Goal: Book appointment/travel/reservation

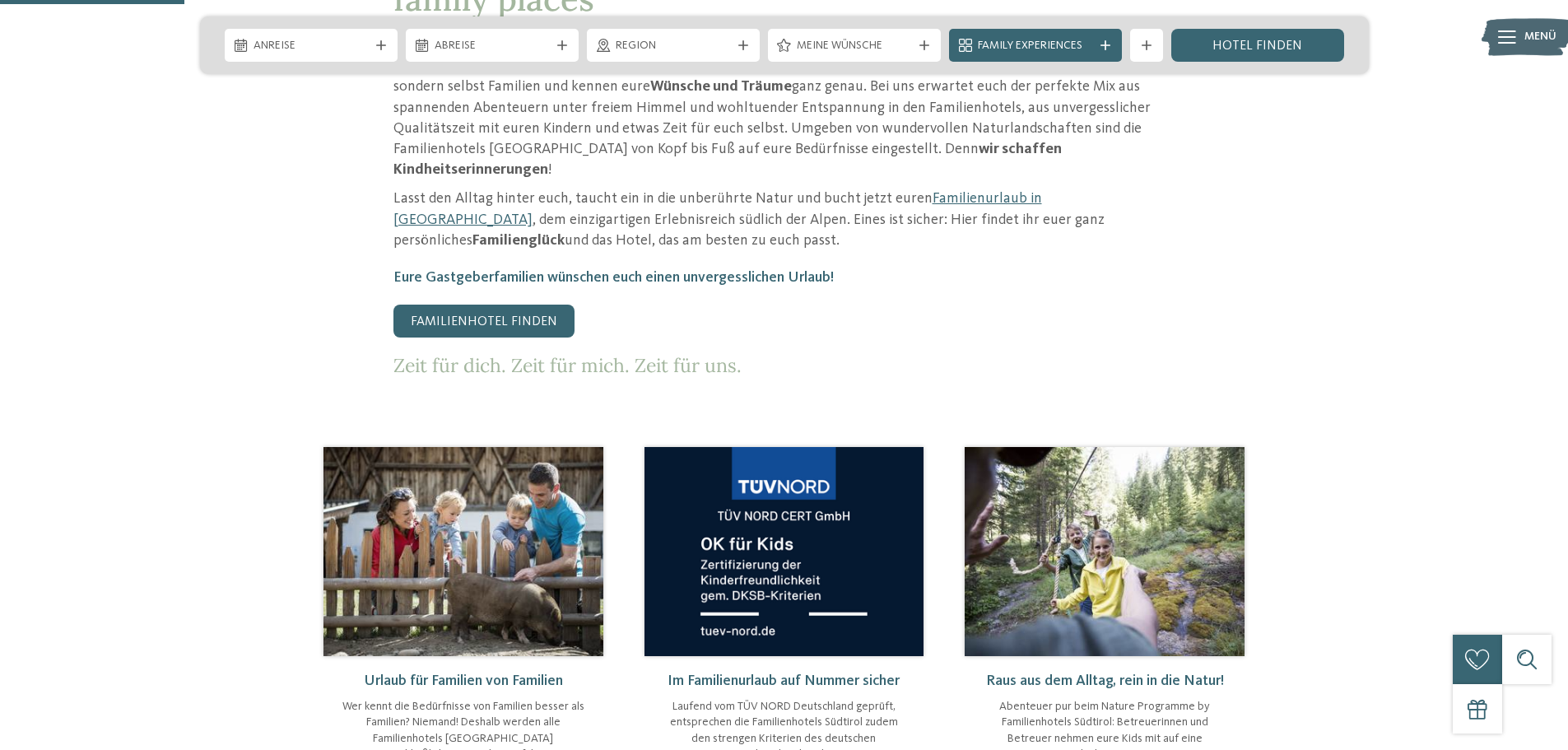
scroll to position [823, 0]
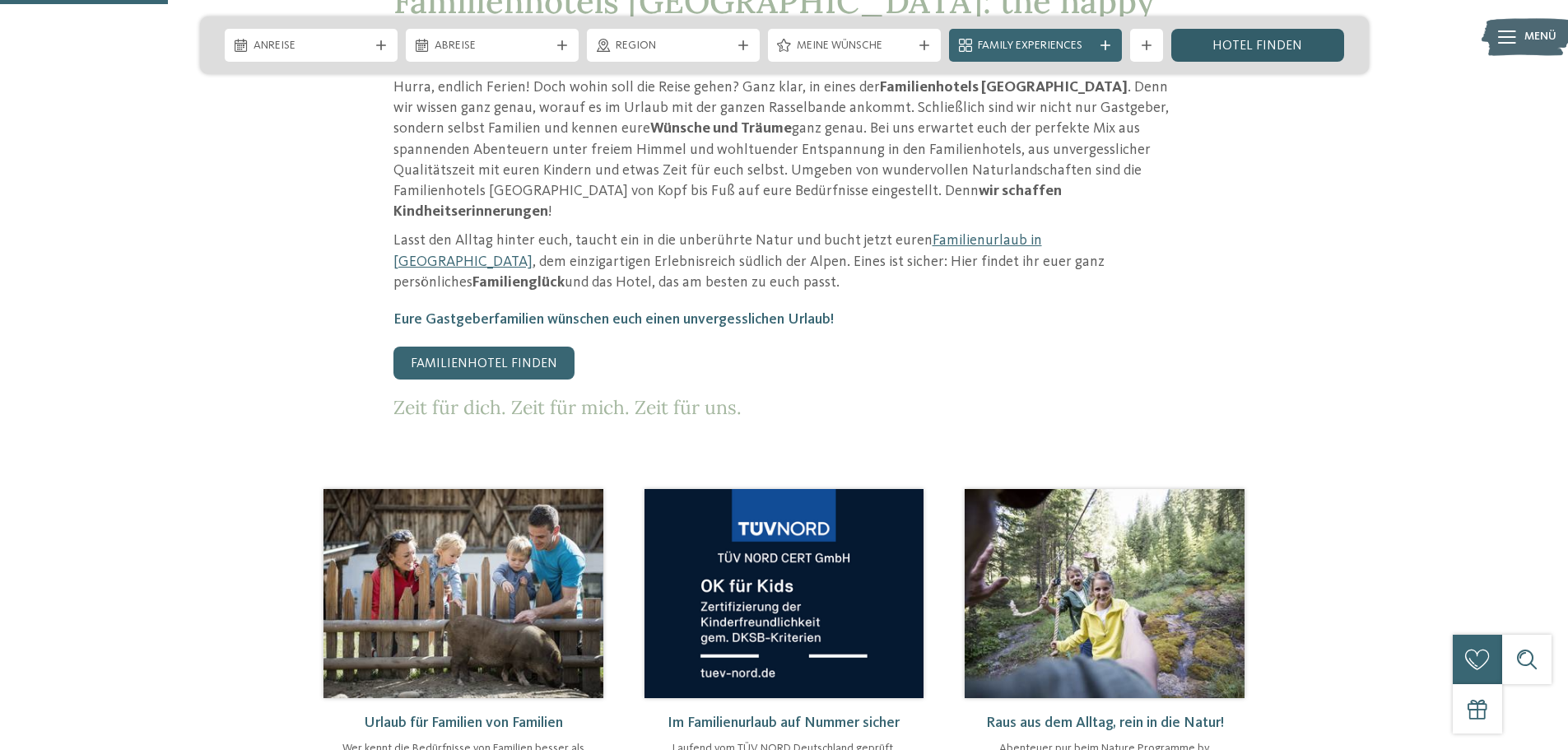
click at [1232, 49] on link "Hotel finden" at bounding box center [1258, 45] width 172 height 33
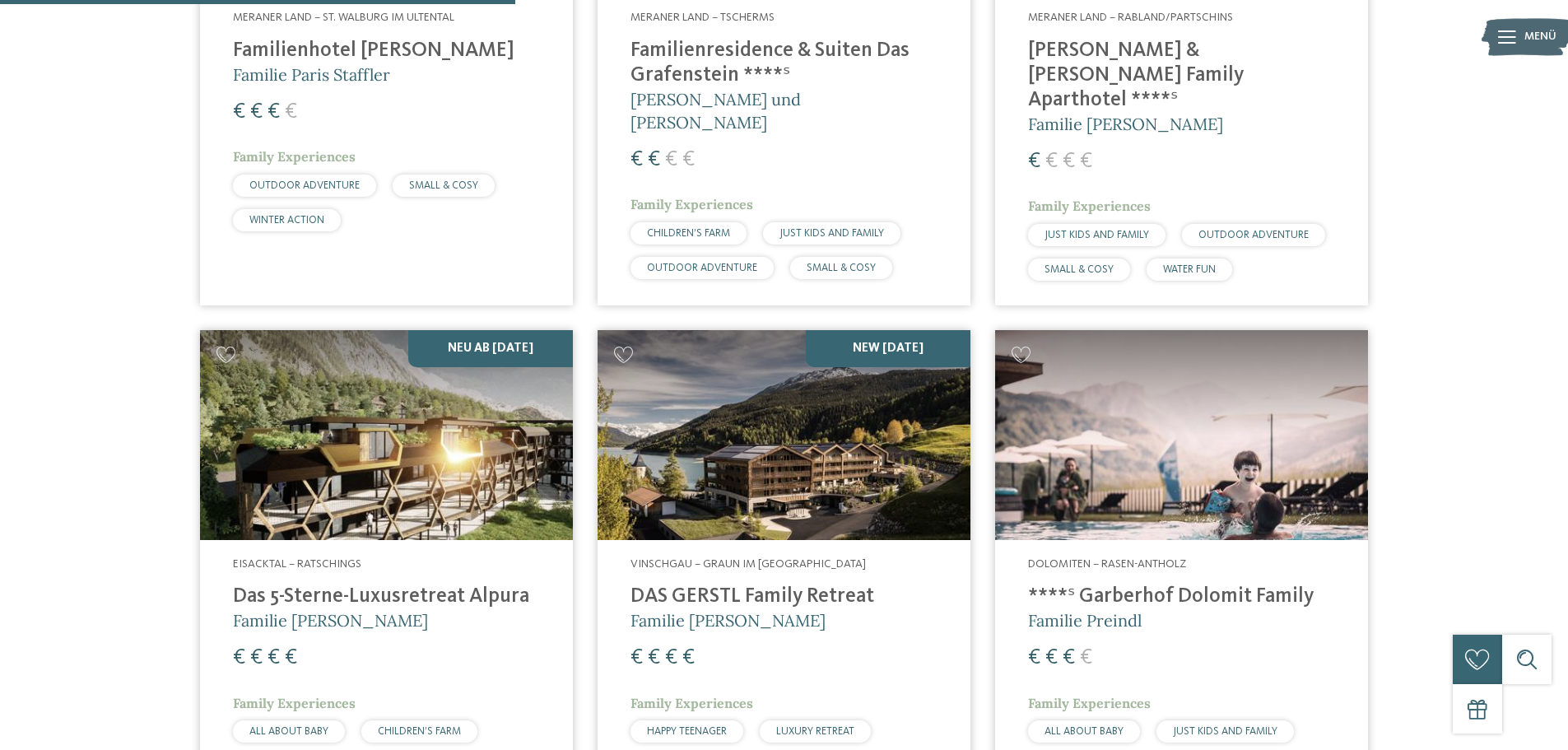
scroll to position [1976, 0]
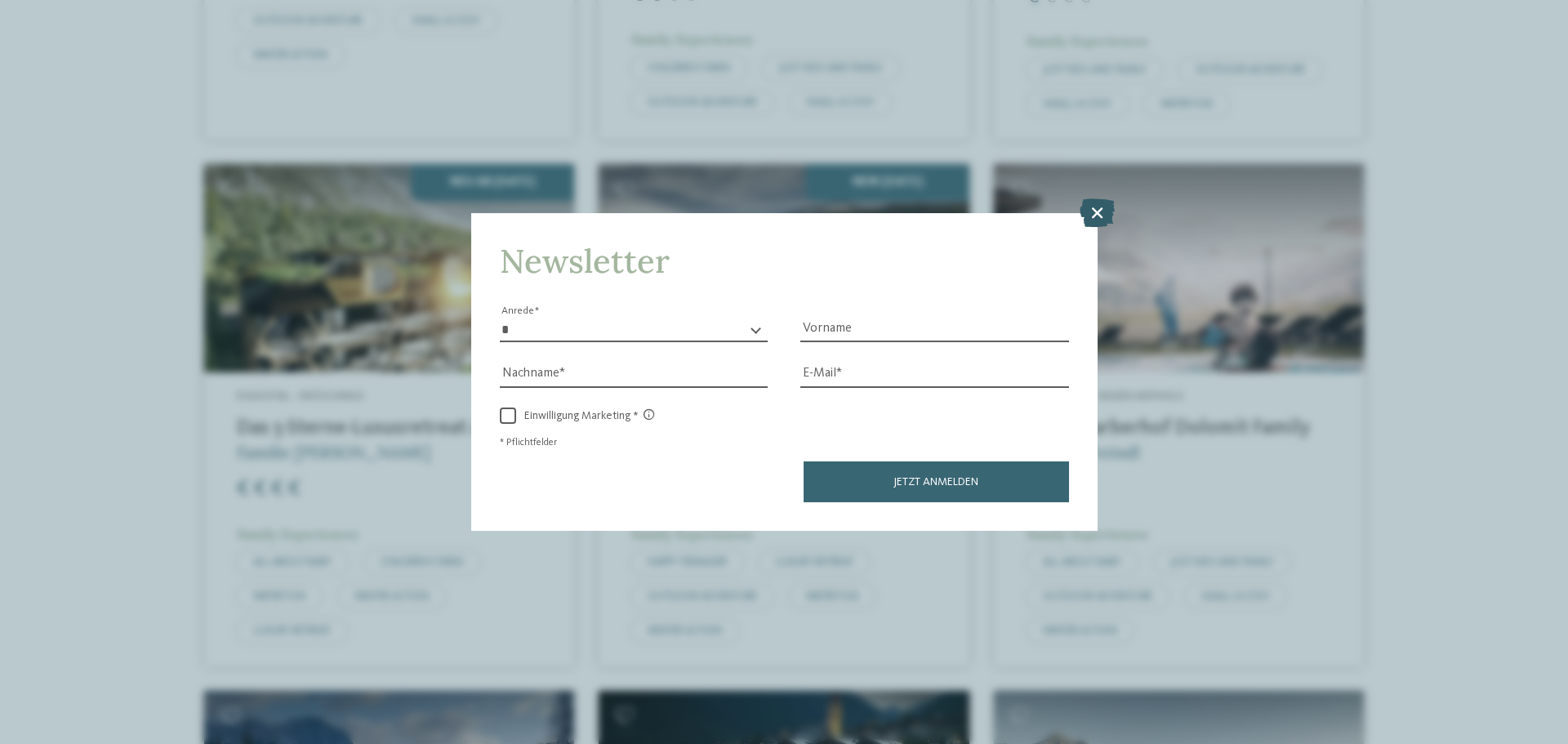
click at [1098, 199] on icon at bounding box center [1097, 212] width 35 height 29
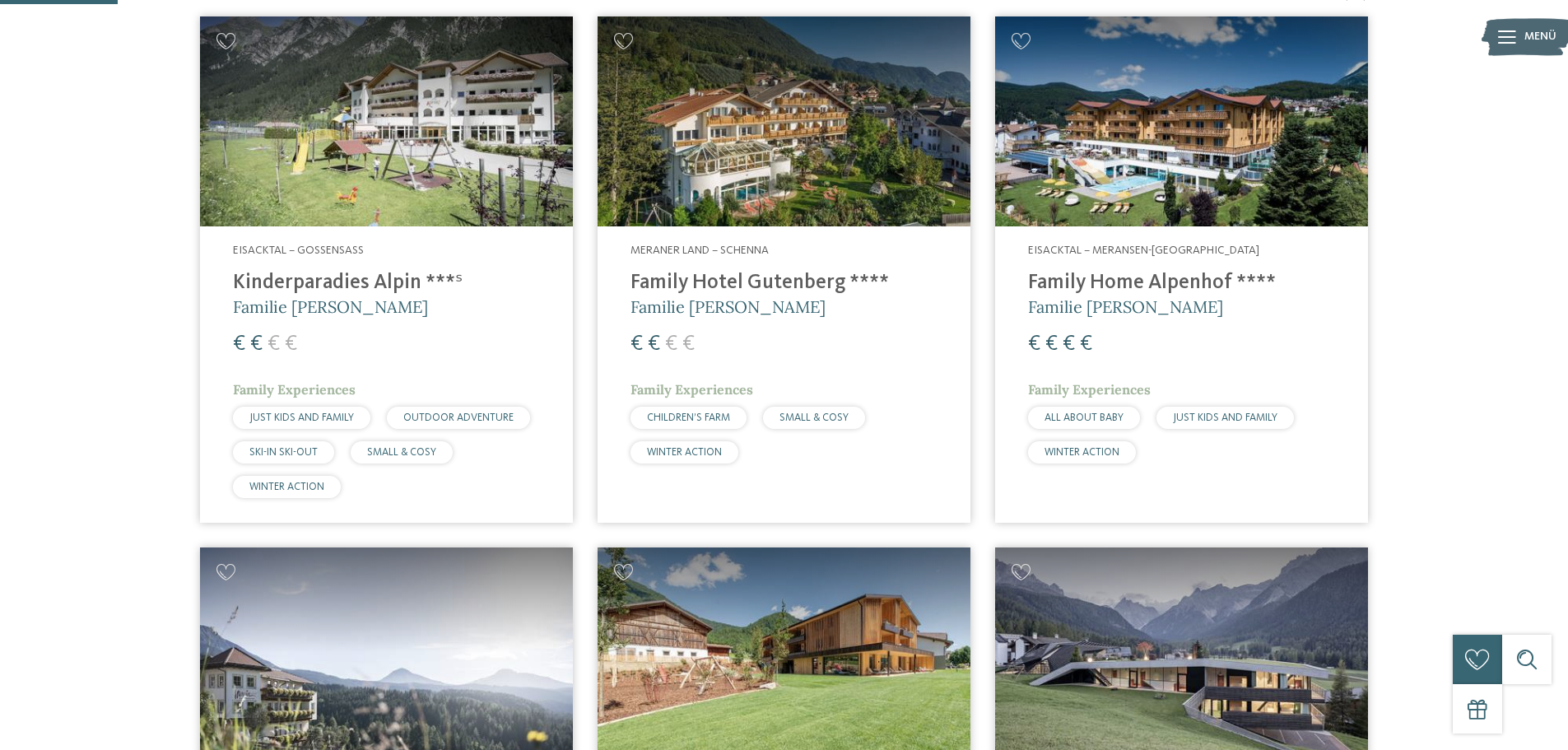
scroll to position [0, 0]
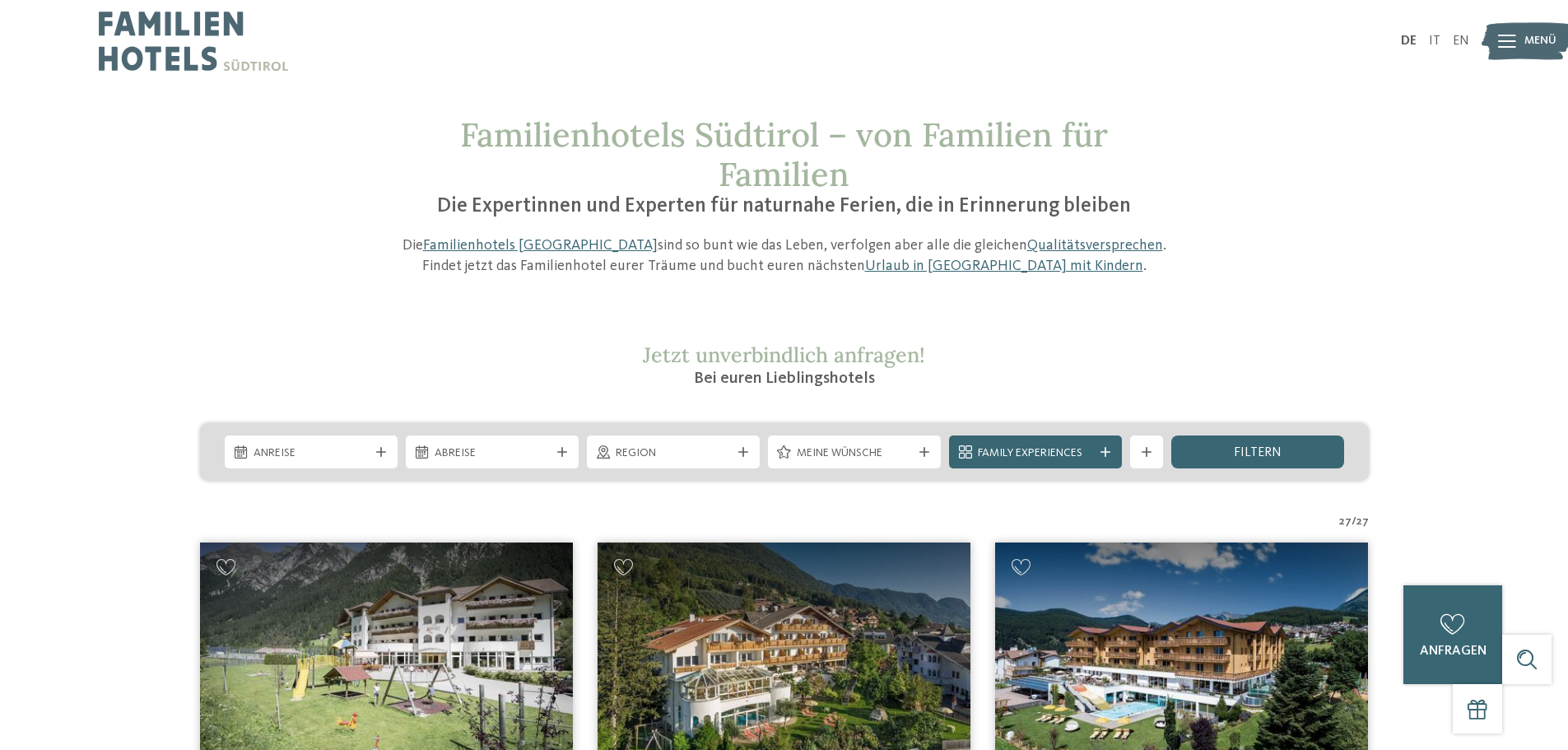
click at [187, 44] on img at bounding box center [193, 41] width 189 height 82
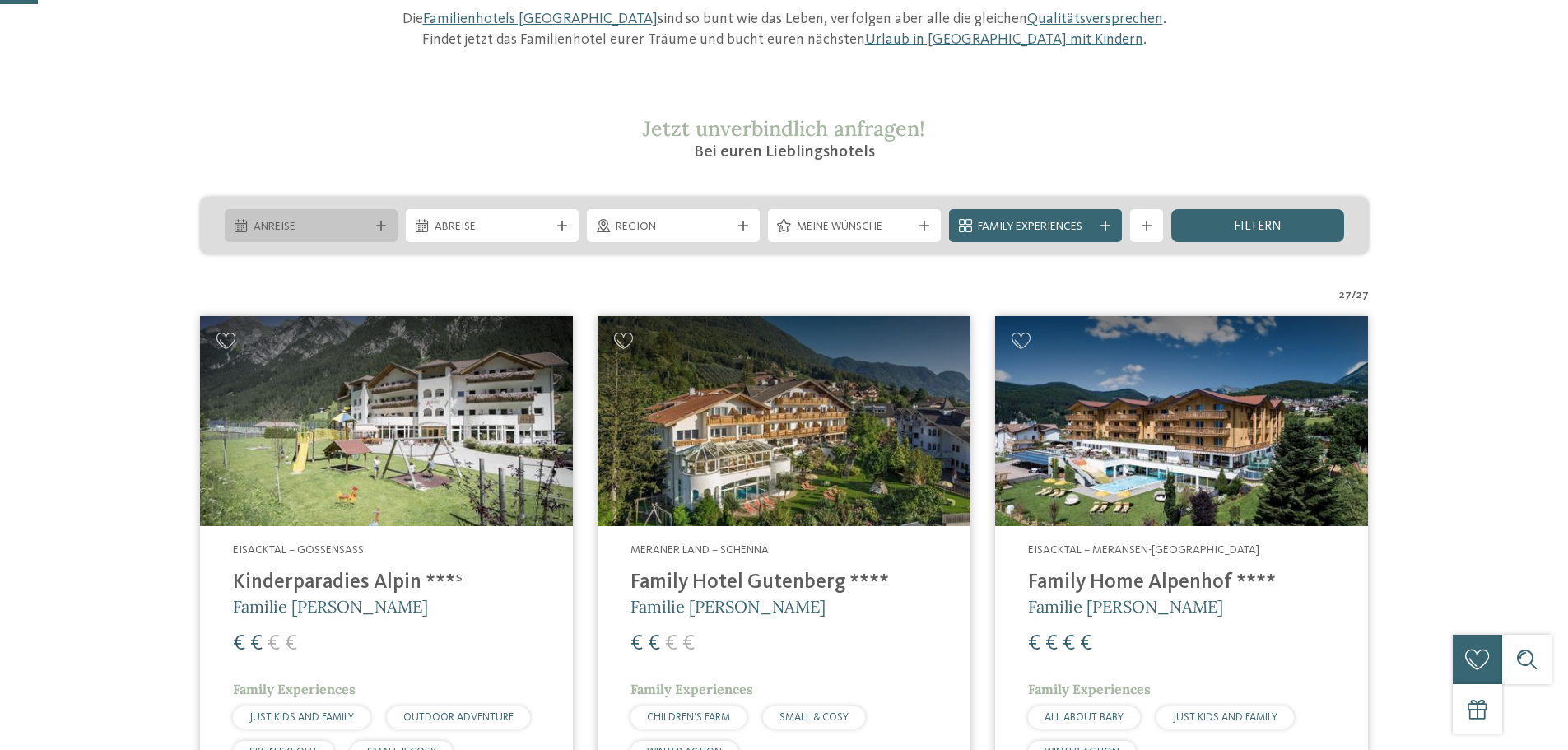
scroll to position [247, 0]
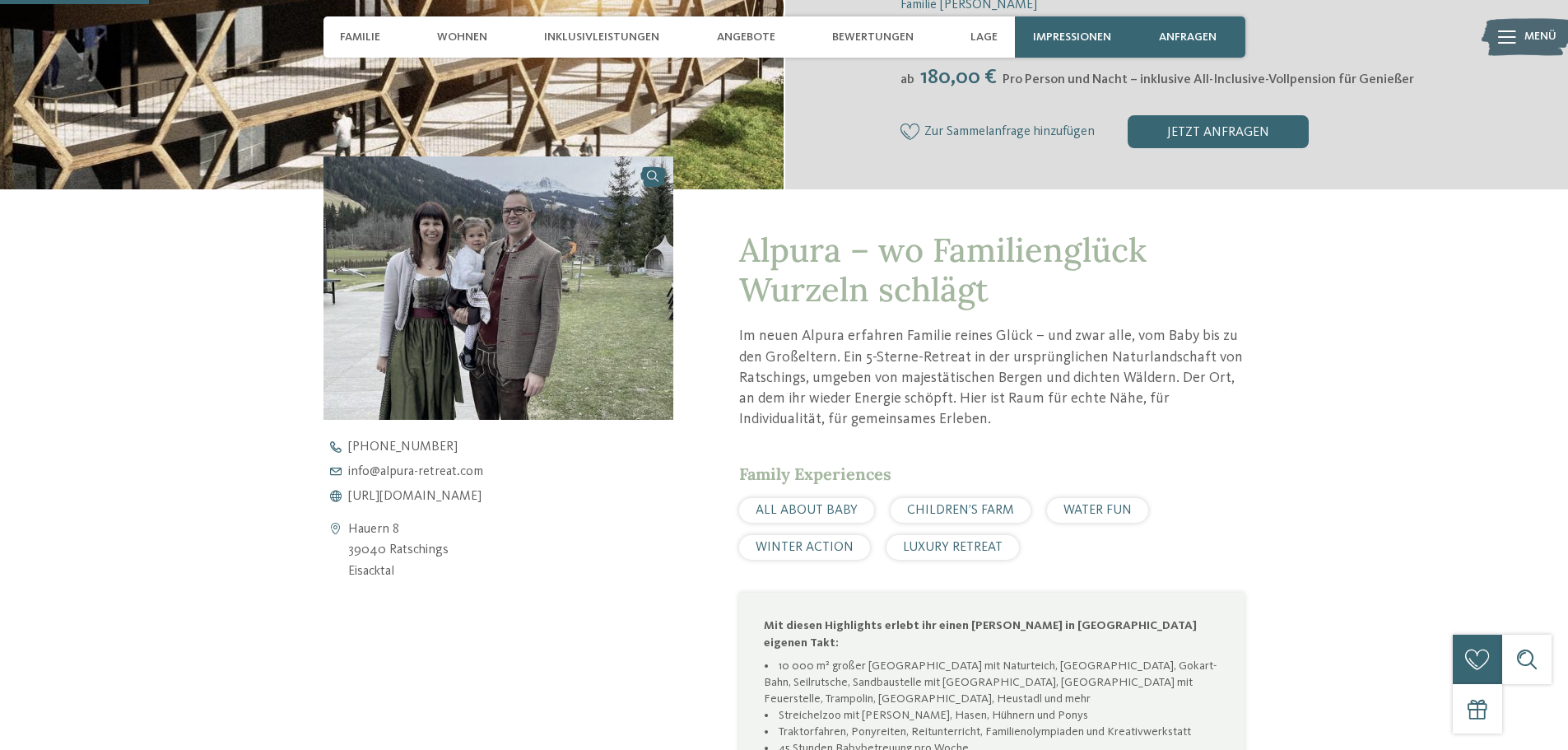
scroll to position [576, 0]
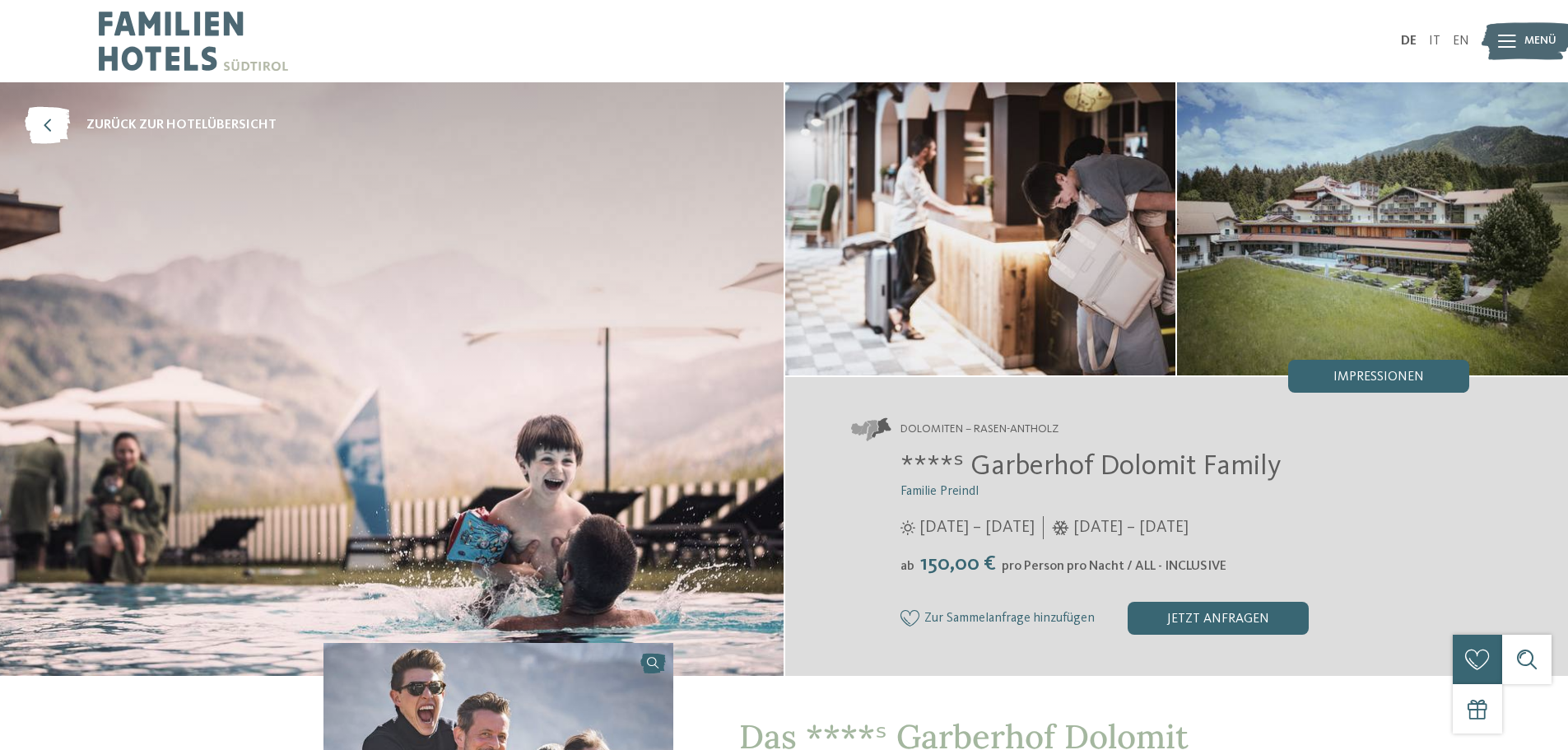
click at [1369, 256] on img at bounding box center [1373, 229] width 392 height 293
click at [932, 186] on img at bounding box center [980, 229] width 392 height 293
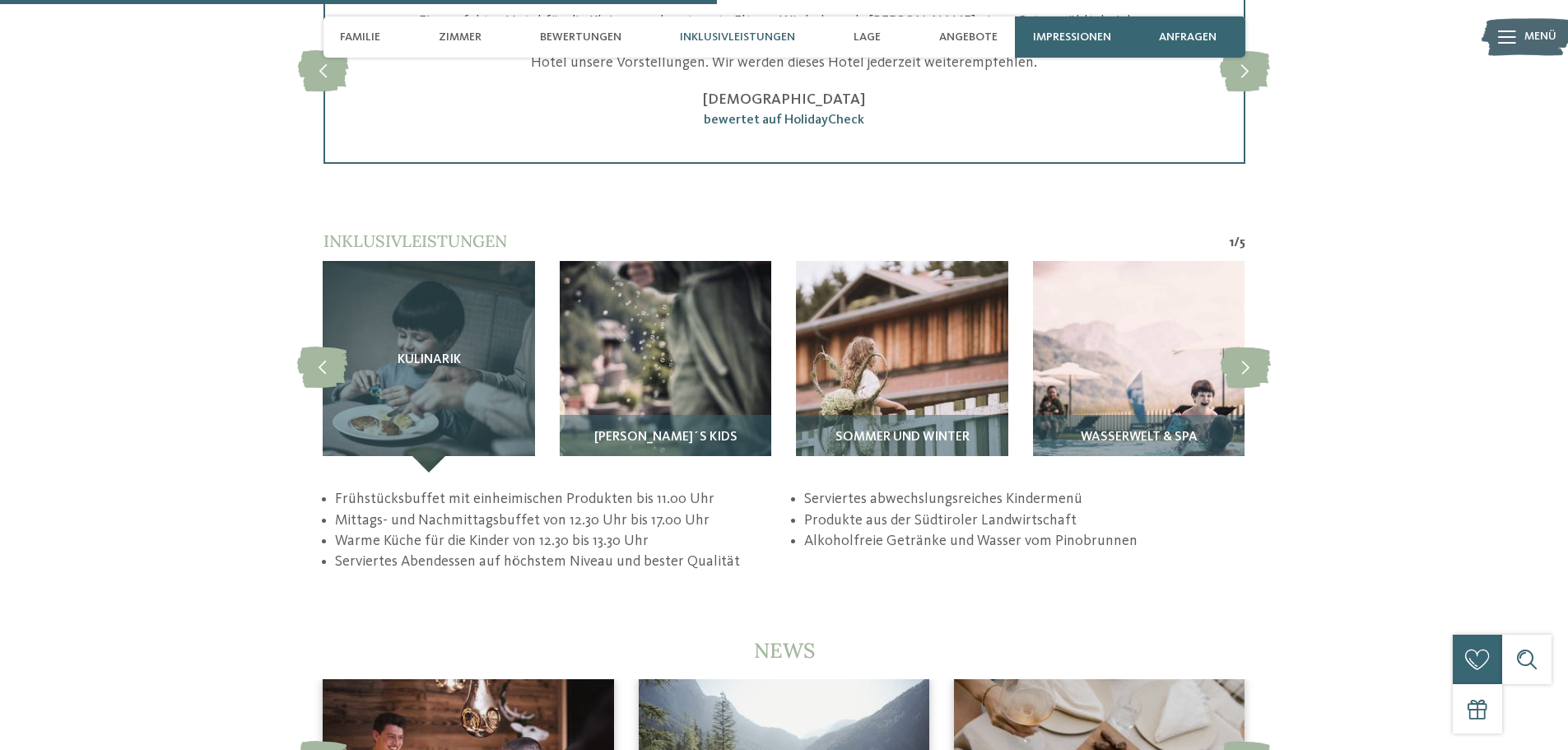
scroll to position [3128, 0]
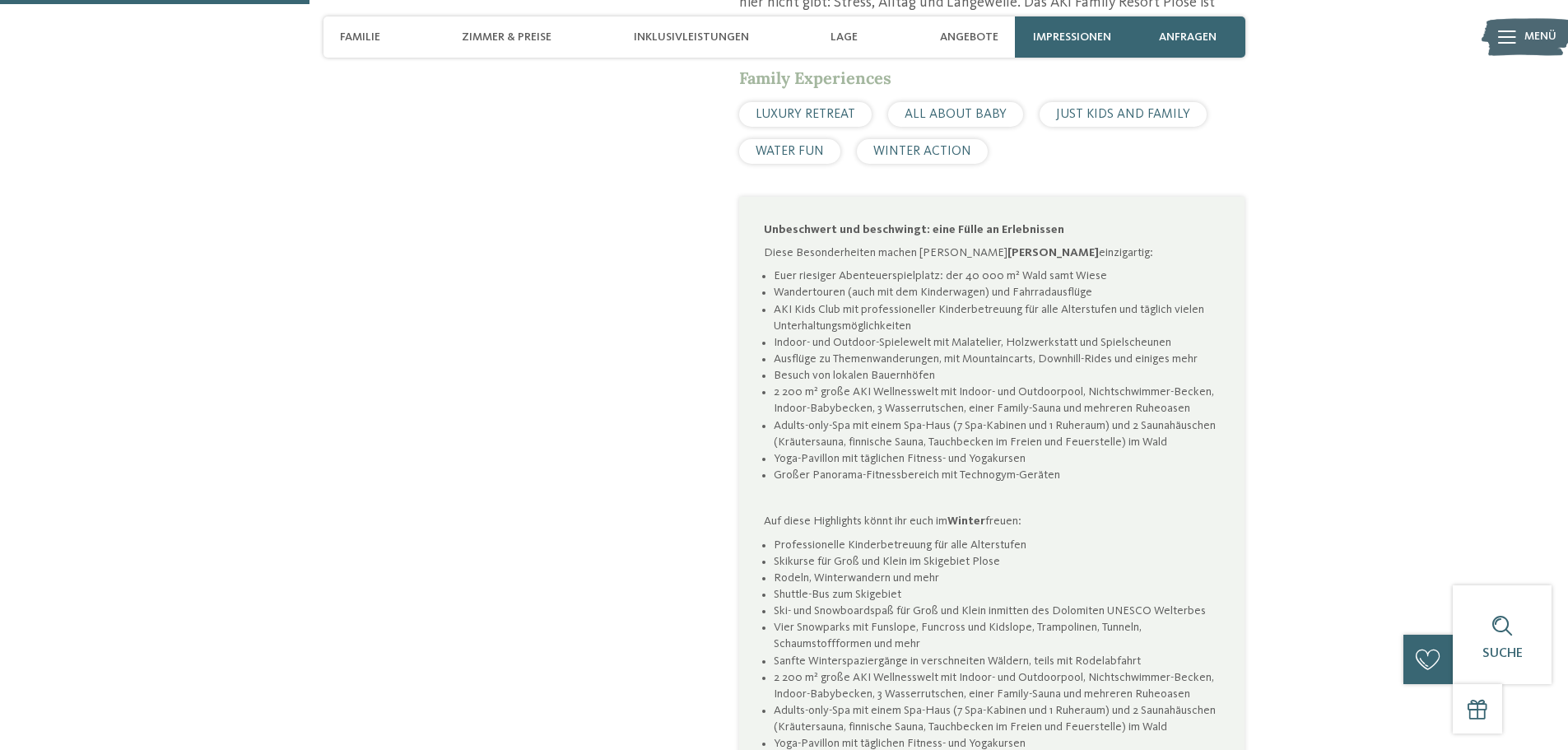
scroll to position [1152, 0]
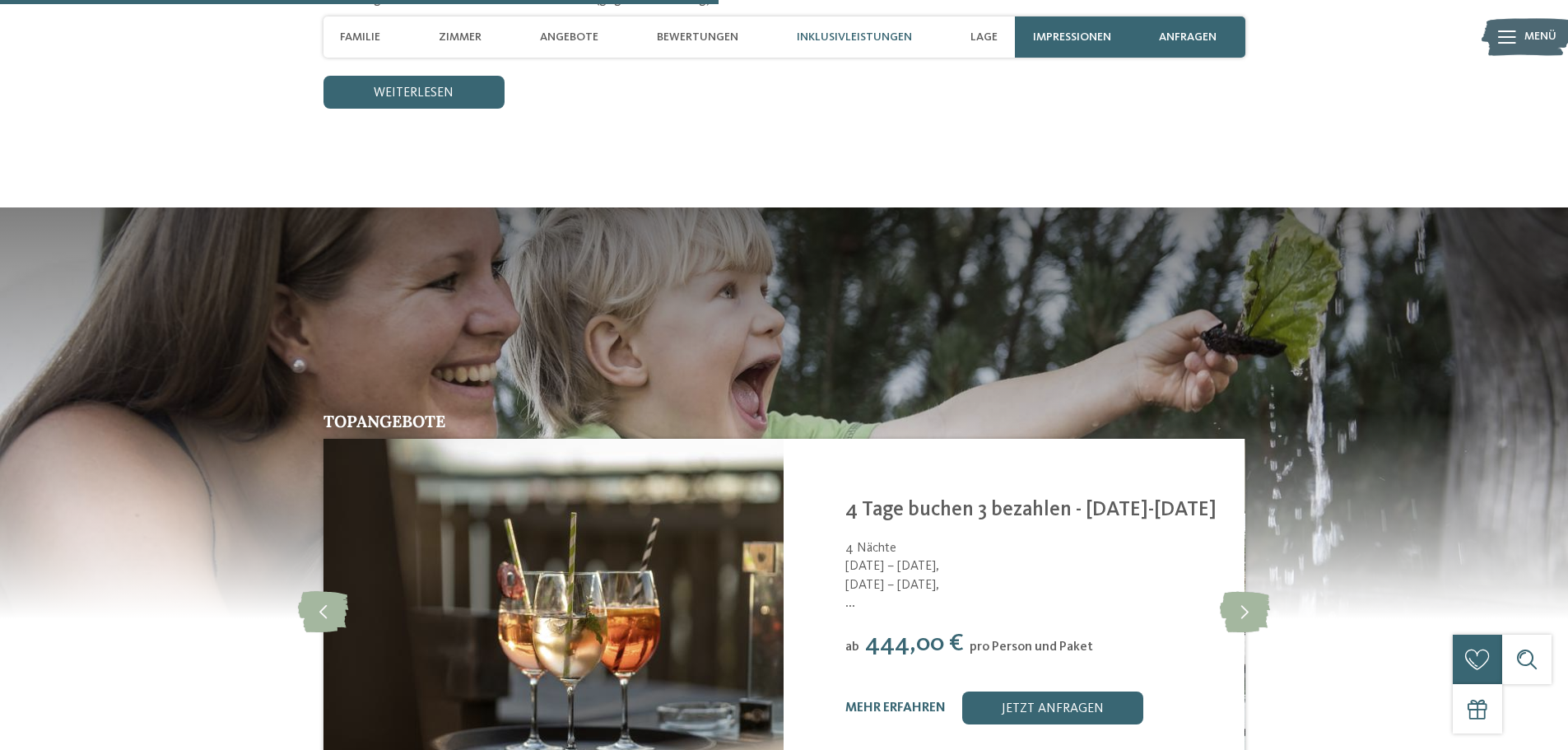
scroll to position [3128, 0]
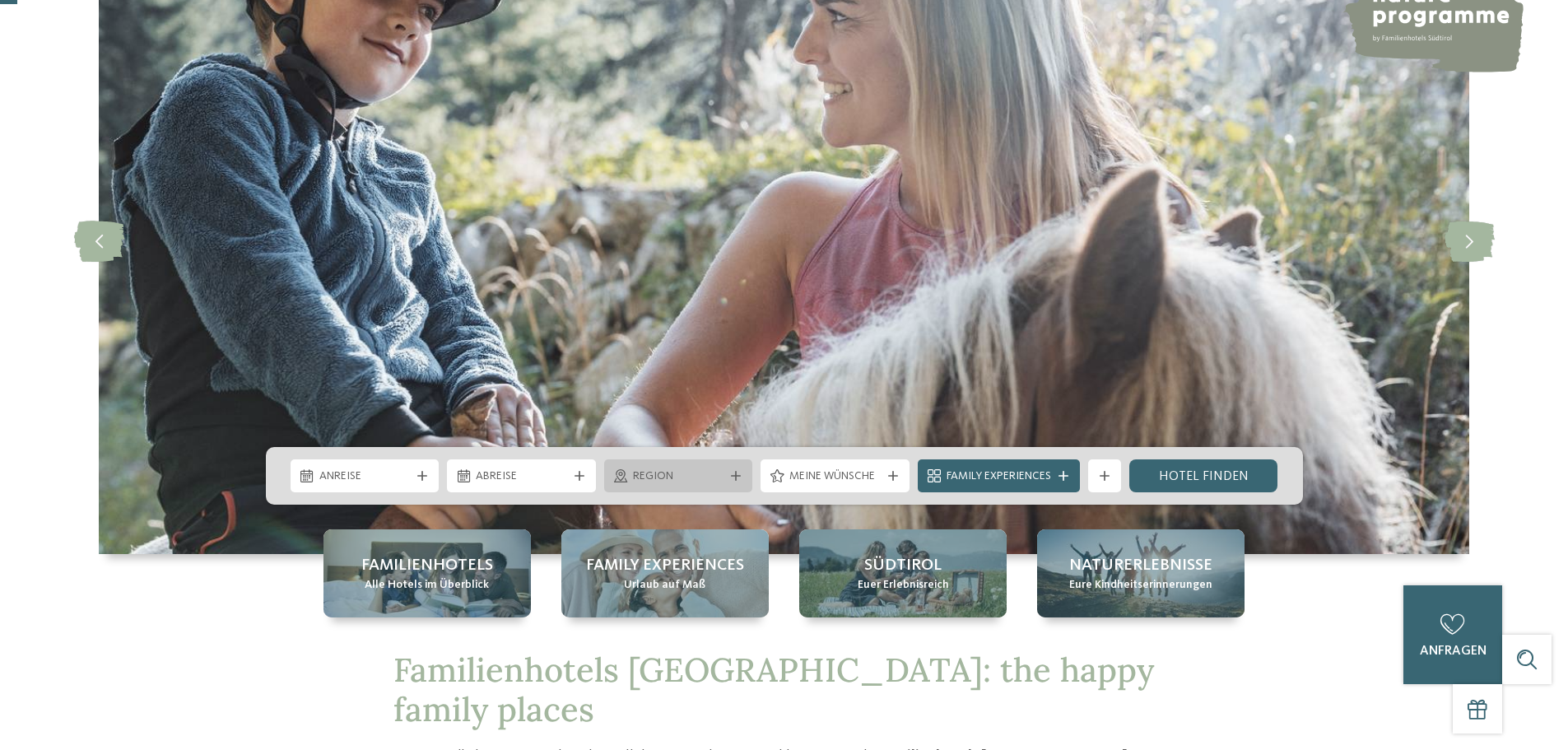
scroll to position [247, 0]
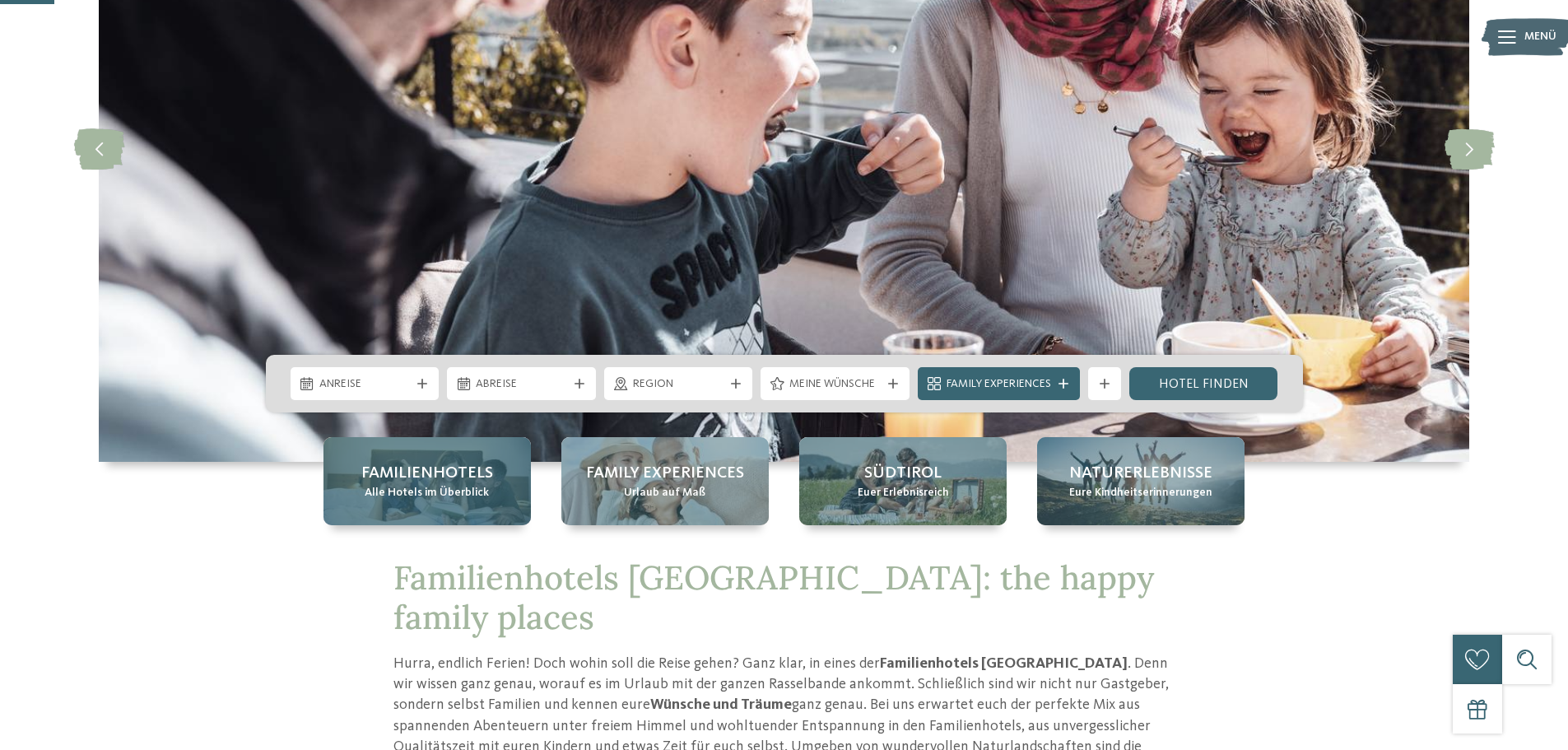
click at [435, 494] on span "Alle Hotels im Überblick" at bounding box center [426, 492] width 124 height 17
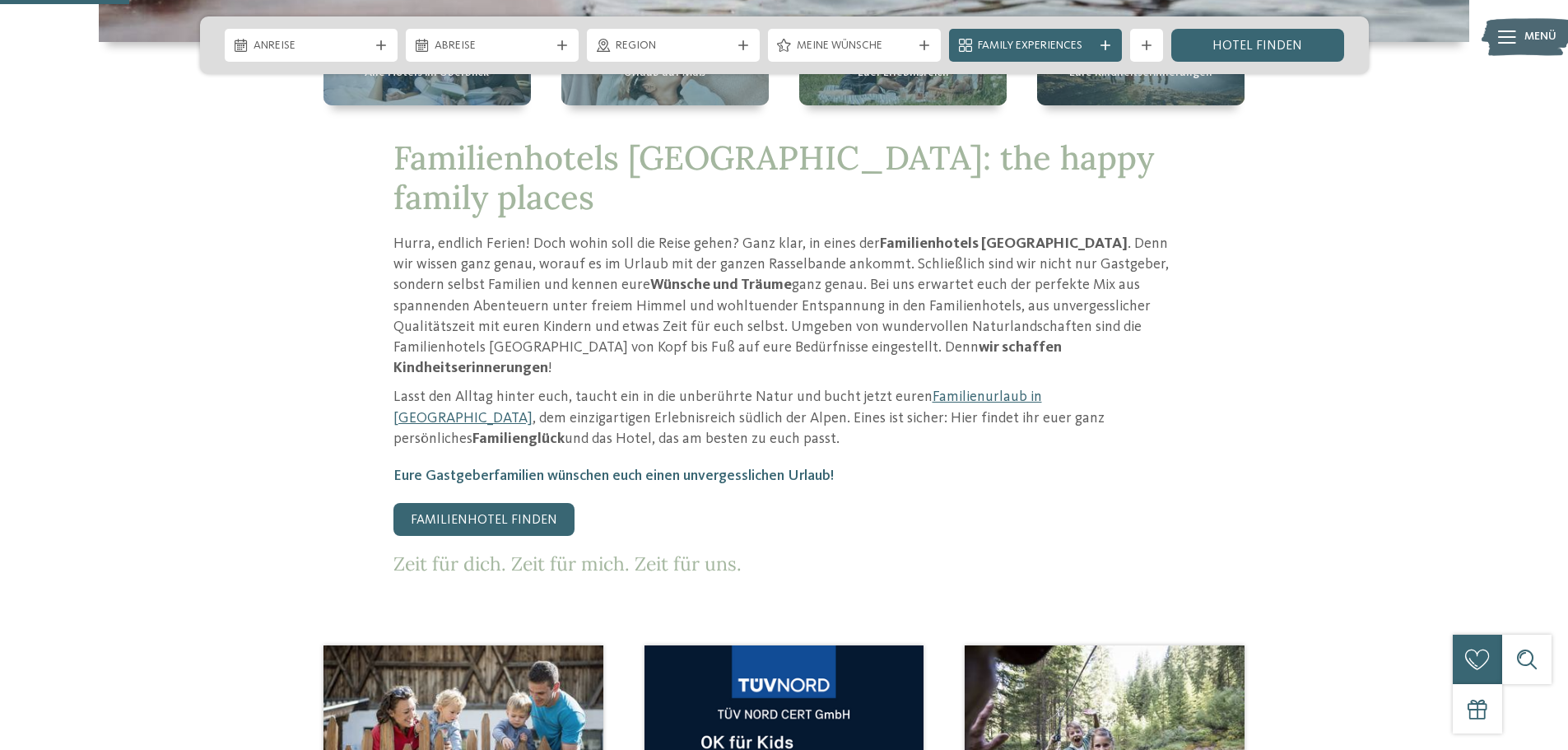
scroll to position [823, 0]
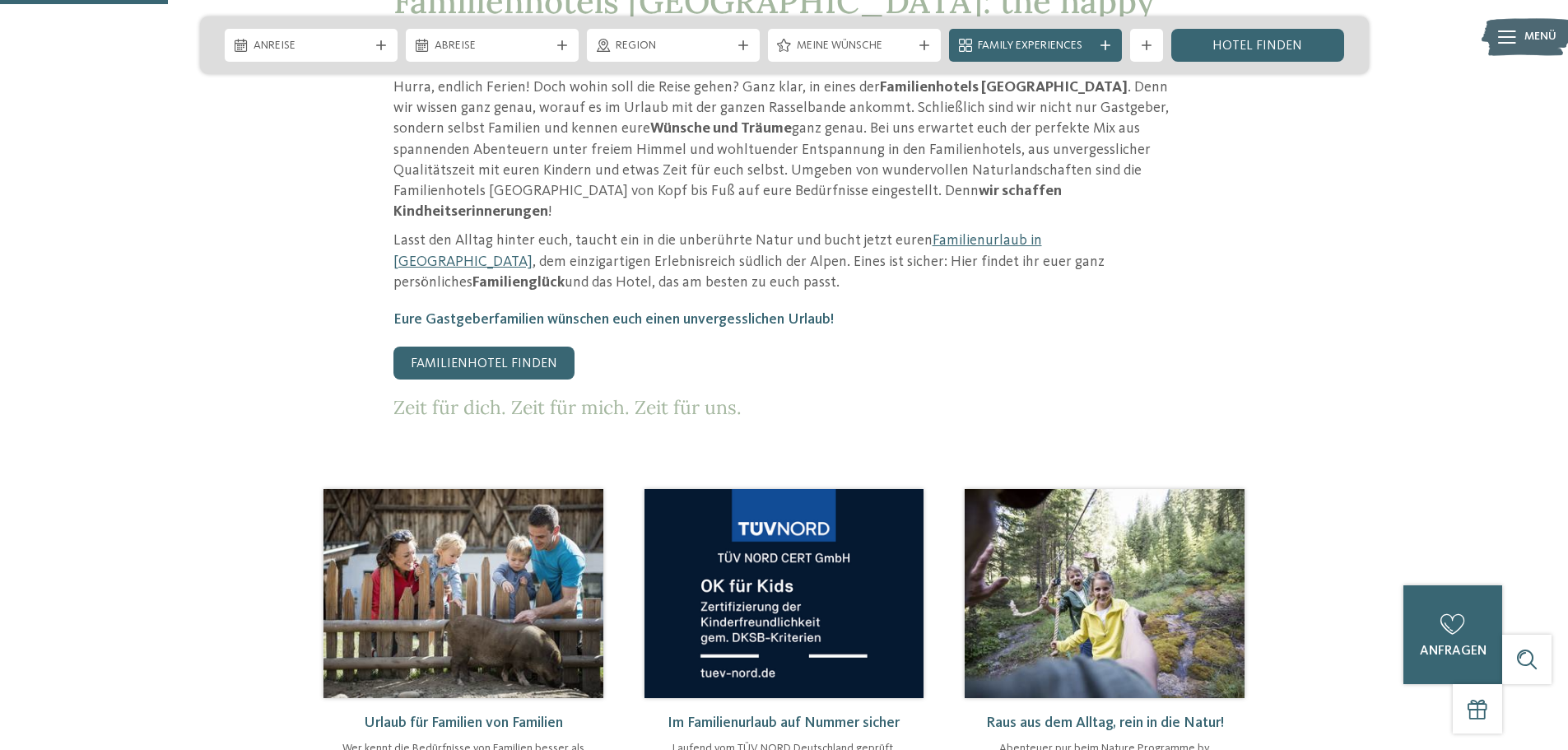
click at [648, 23] on div "Anreise Abreise" at bounding box center [785, 46] width 1170 height 57
click at [647, 38] on span "Region" at bounding box center [673, 46] width 115 height 17
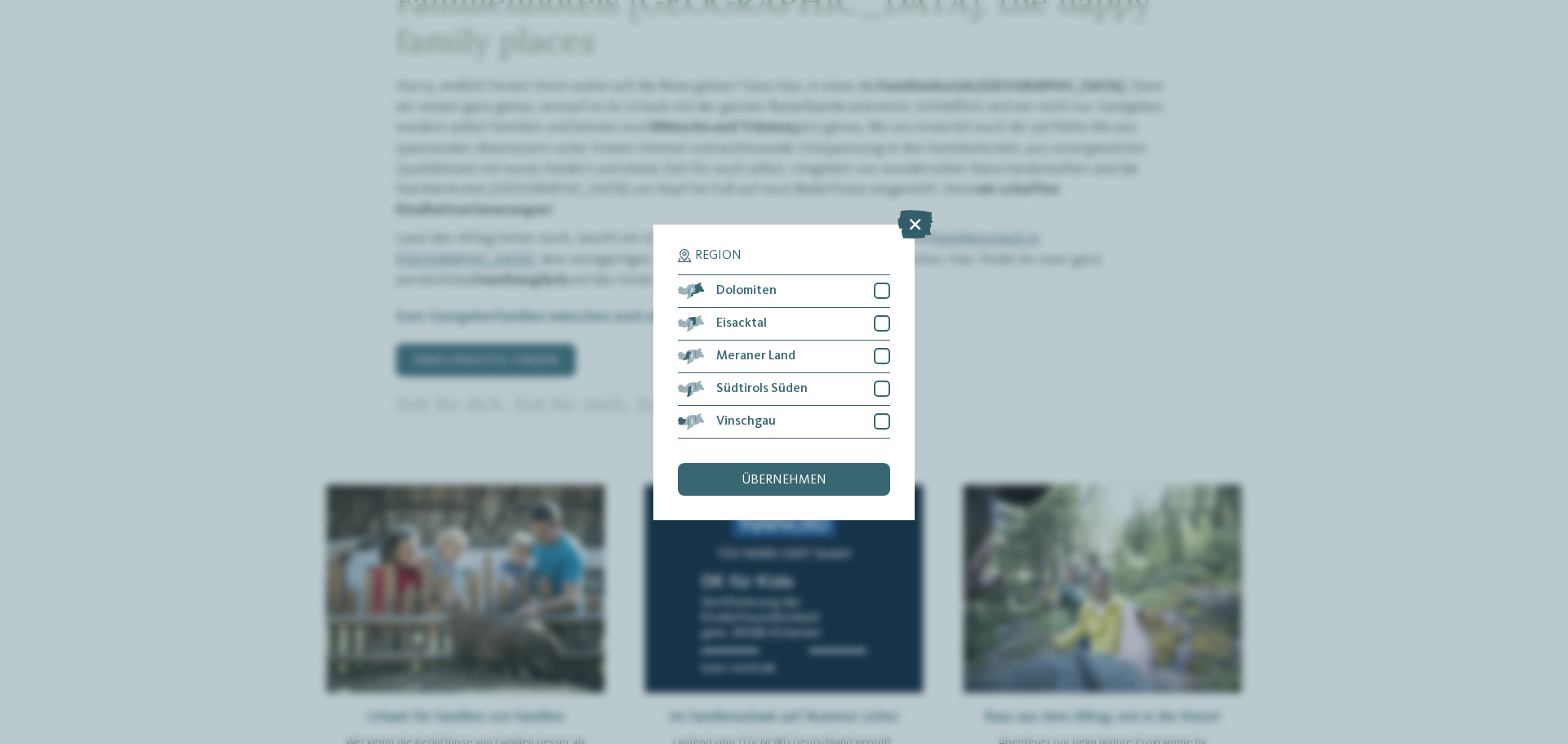
click at [923, 214] on icon at bounding box center [915, 223] width 35 height 29
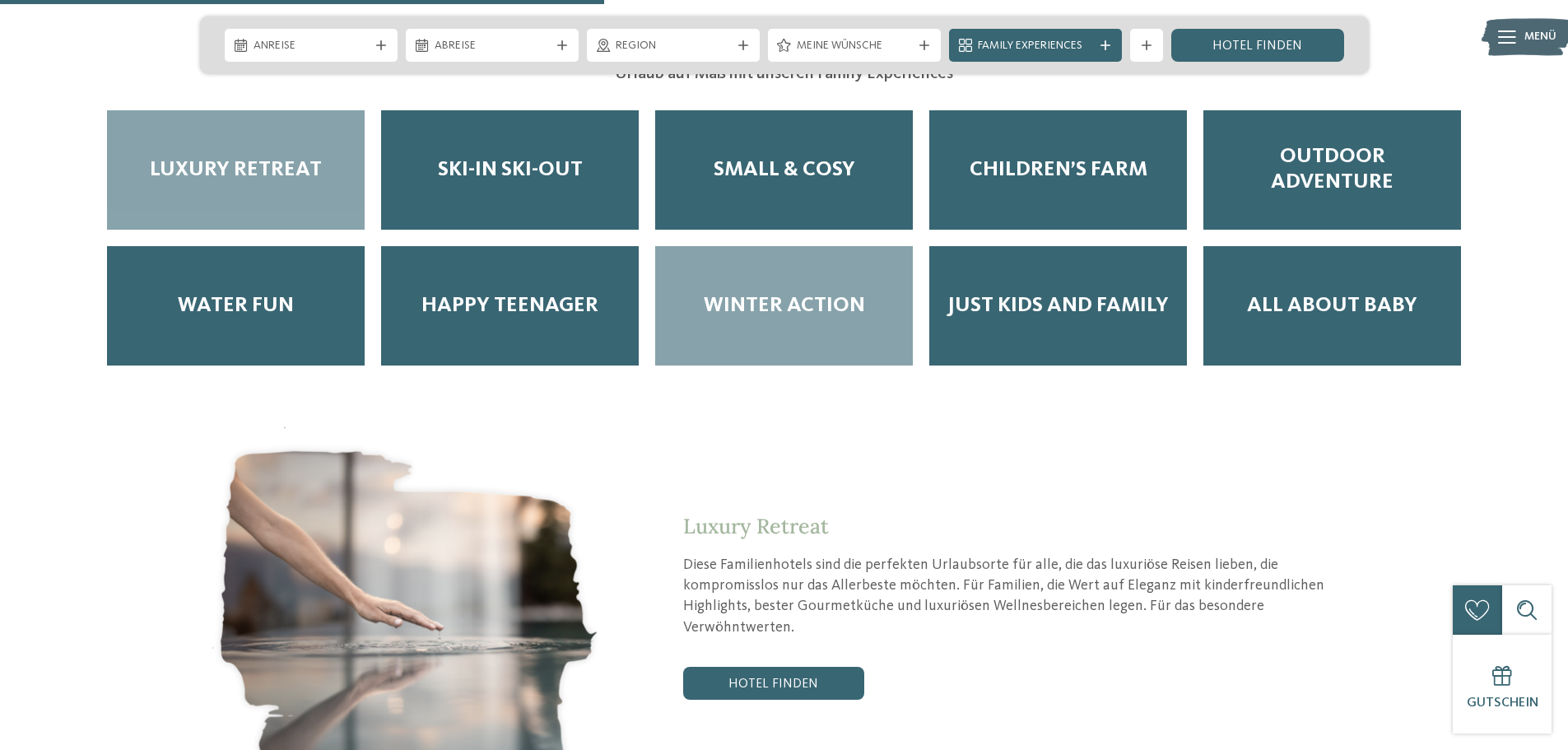
scroll to position [2962, 0]
